Goal: Find specific page/section: Find specific page/section

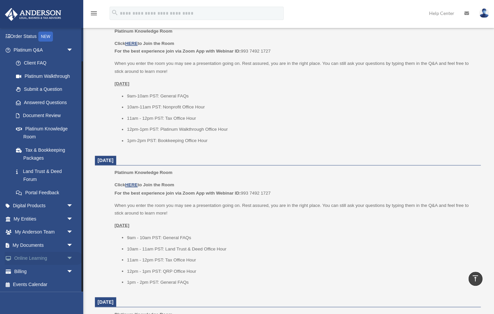
scroll to position [39, 0]
click at [45, 247] on link "My Documents arrow_drop_down" at bounding box center [44, 245] width 79 height 13
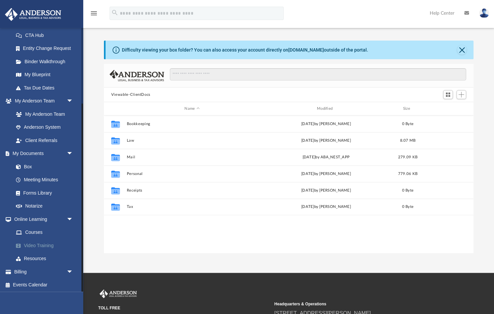
scroll to position [151, 370]
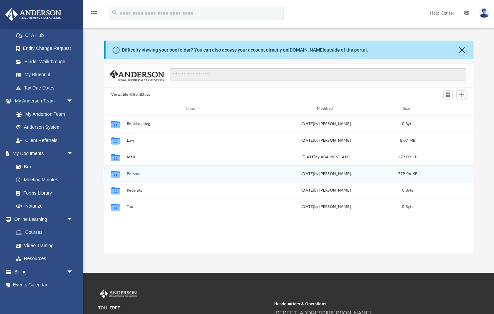
click at [130, 175] on button "Personal" at bounding box center [192, 174] width 131 height 4
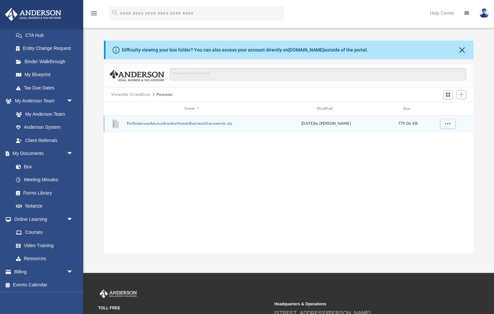
scroll to position [1, 0]
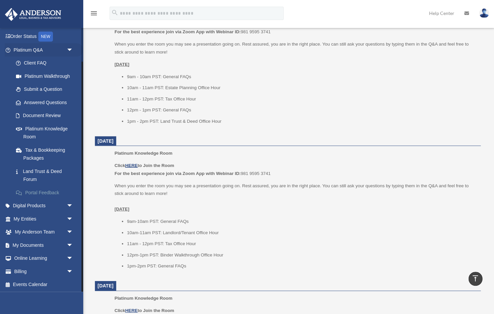
scroll to position [39, 0]
click at [43, 242] on link "My Documents arrow_drop_down" at bounding box center [44, 245] width 79 height 13
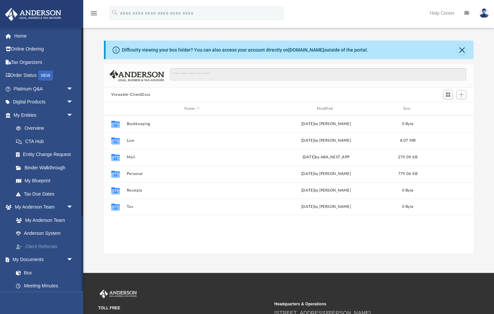
scroll to position [151, 370]
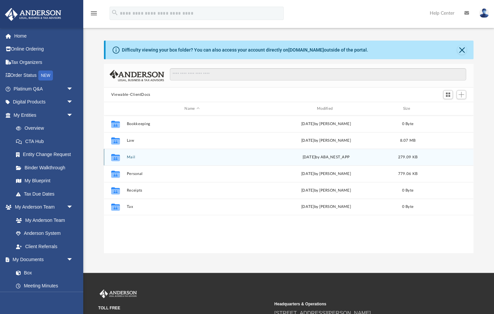
click at [129, 157] on button "Mail" at bounding box center [192, 157] width 131 height 4
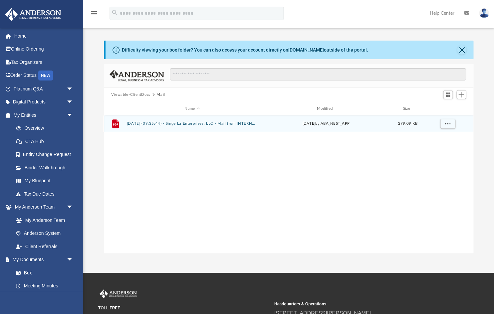
scroll to position [2, 0]
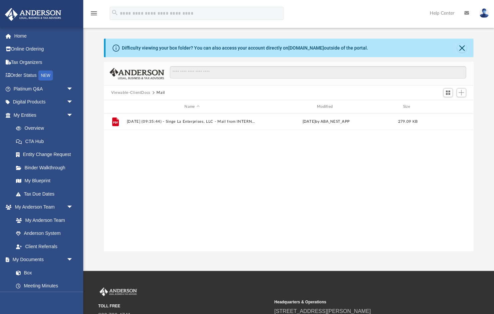
click at [135, 93] on button "Viewable-ClientDocs" at bounding box center [130, 93] width 39 height 6
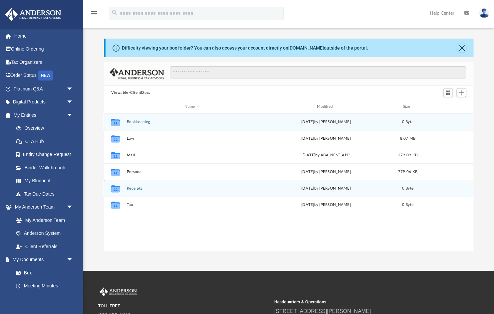
scroll to position [9, 0]
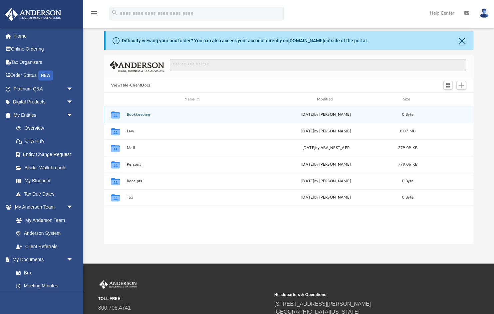
click at [140, 114] on button "Bookkeeping" at bounding box center [192, 115] width 131 height 4
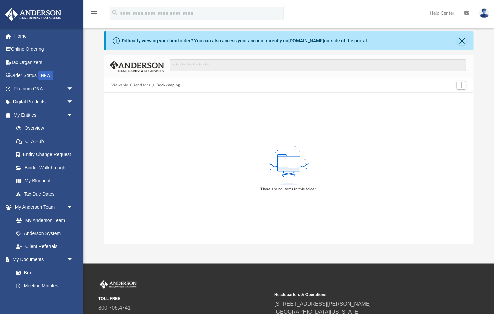
click at [134, 86] on button "Viewable-ClientDocs" at bounding box center [130, 86] width 39 height 6
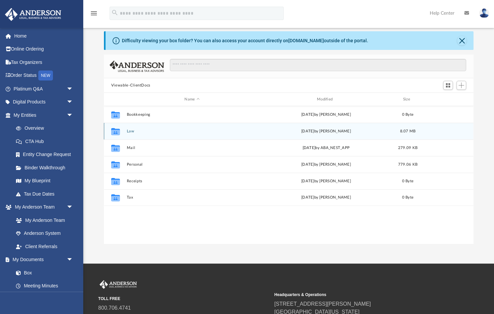
scroll to position [0, 0]
click at [131, 130] on button "Law" at bounding box center [192, 131] width 131 height 4
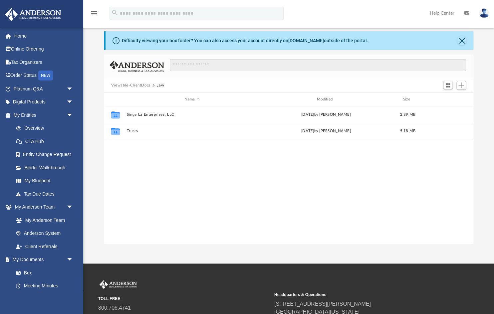
click at [130, 83] on button "Viewable-ClientDocs" at bounding box center [130, 86] width 39 height 6
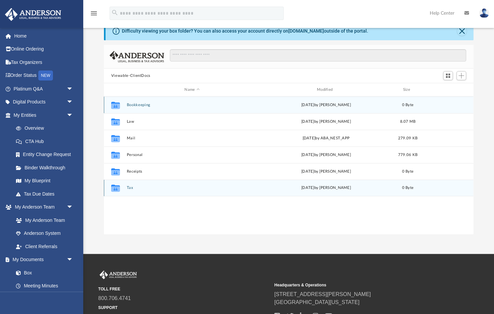
scroll to position [20, 0]
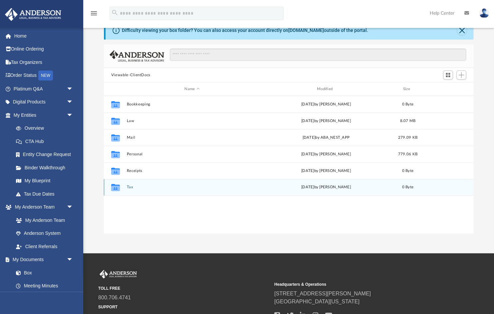
click at [131, 187] on button "Tax" at bounding box center [192, 187] width 131 height 4
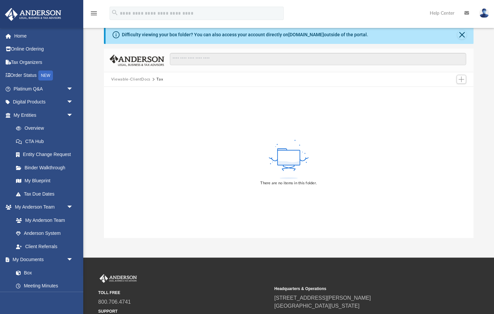
scroll to position [15, 0]
click at [132, 79] on button "Viewable-ClientDocs" at bounding box center [130, 80] width 39 height 6
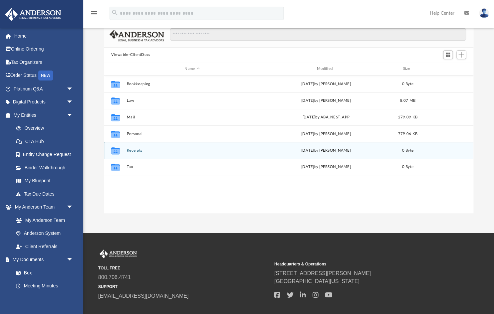
scroll to position [43, 0]
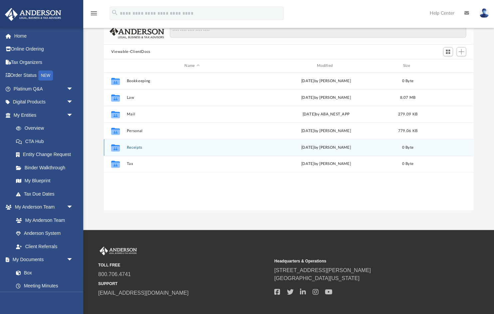
click at [137, 147] on button "Receipts" at bounding box center [192, 148] width 131 height 4
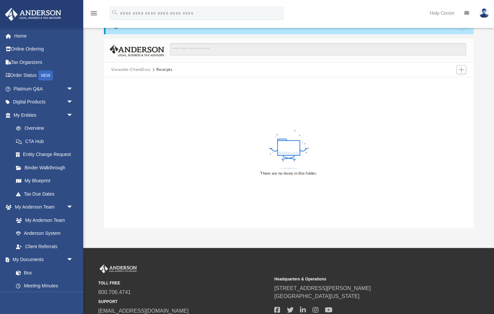
scroll to position [24, 0]
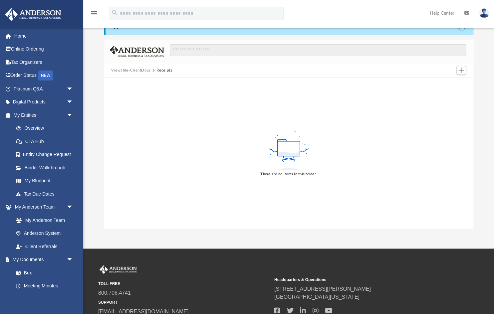
click at [132, 71] on button "Viewable-ClientDocs" at bounding box center [130, 71] width 39 height 6
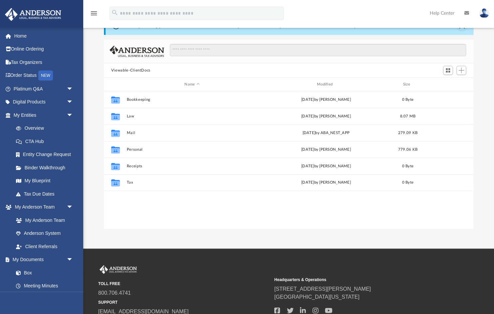
scroll to position [151, 370]
